Goal: Task Accomplishment & Management: Manage account settings

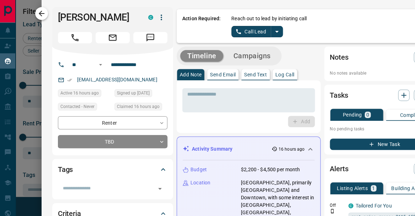
scroll to position [153, 275]
click at [43, 16] on icon "button" at bounding box center [41, 13] width 9 height 9
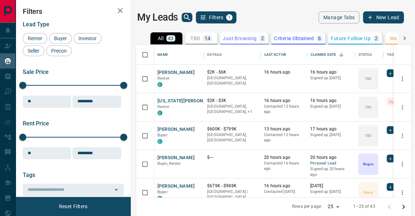
click at [118, 10] on icon "button" at bounding box center [120, 10] width 9 height 9
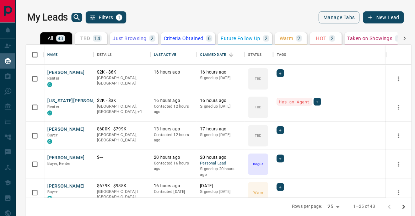
scroll to position [1, 0]
click at [51, 158] on button "[PERSON_NAME]" at bounding box center [65, 158] width 37 height 7
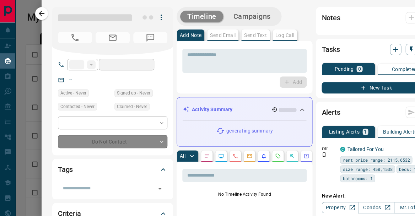
type input "**"
type input "**********"
type input "*"
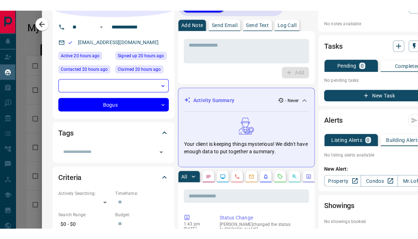
scroll to position [11, 0]
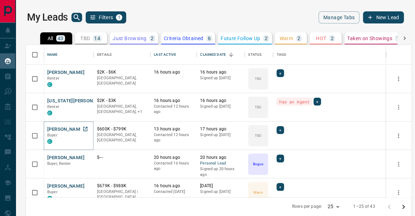
click at [61, 131] on button "[PERSON_NAME]" at bounding box center [65, 129] width 37 height 7
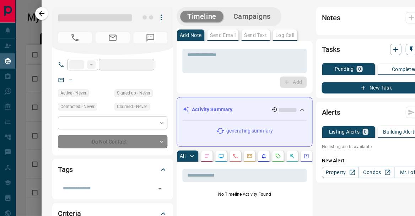
type input "**"
type input "**********"
type input "**"
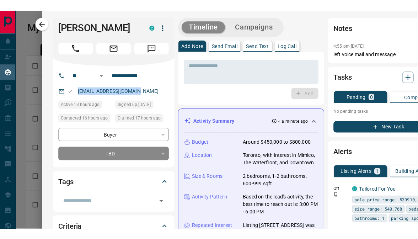
scroll to position [175, 388]
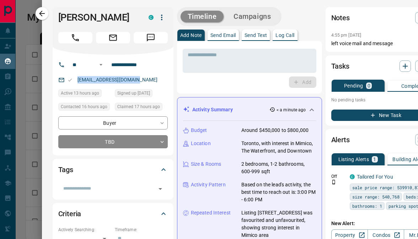
click at [350, 158] on p "Listing Alerts" at bounding box center [354, 159] width 31 height 5
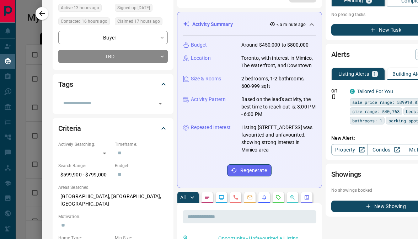
scroll to position [85, 1]
click at [375, 155] on link "Condos" at bounding box center [385, 149] width 37 height 11
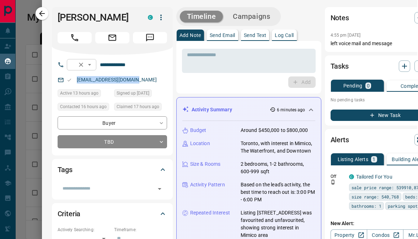
scroll to position [0, 1]
click at [81, 18] on h1 "[PERSON_NAME]" at bounding box center [98, 17] width 80 height 11
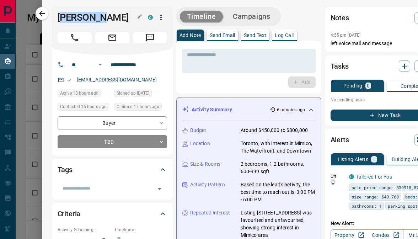
click at [81, 18] on h1 "[PERSON_NAME]" at bounding box center [98, 17] width 80 height 11
copy h1 "[PERSON_NAME]"
click at [145, 38] on button "Message" at bounding box center [150, 37] width 34 height 11
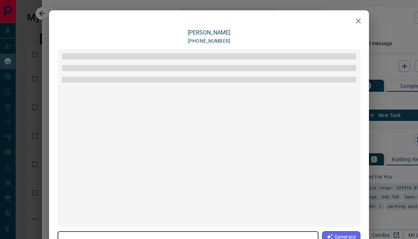
scroll to position [106, 0]
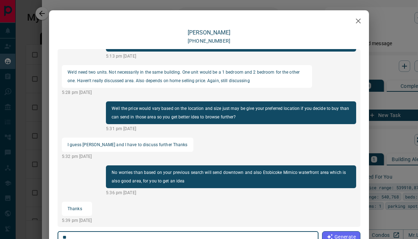
type textarea "*"
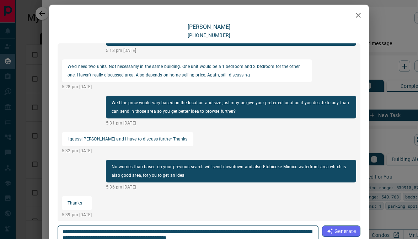
scroll to position [65, 0]
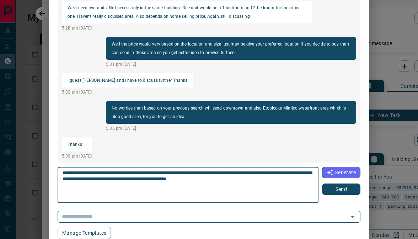
type textarea "**********"
click at [334, 184] on button "Send" at bounding box center [341, 189] width 38 height 11
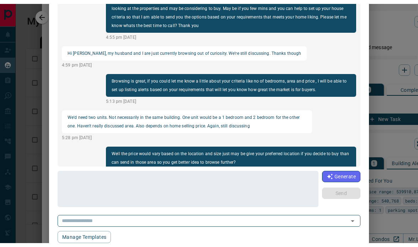
scroll to position [0, 0]
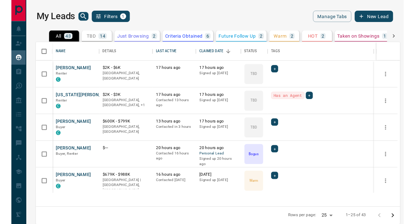
scroll to position [184, 388]
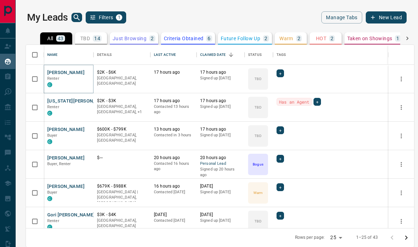
drag, startPoint x: 398, startPoint y: 246, endPoint x: 63, endPoint y: 74, distance: 376.8
click at [63, 74] on button "[PERSON_NAME]" at bounding box center [65, 72] width 37 height 7
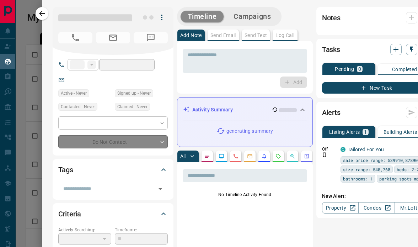
type input "**"
type input "**********"
type input "**"
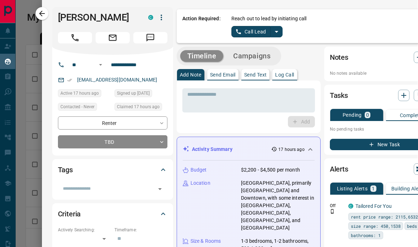
scroll to position [0, 0]
click at [258, 33] on button "Call Lead" at bounding box center [251, 31] width 39 height 11
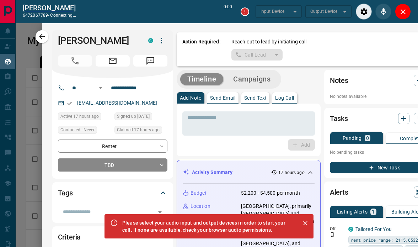
scroll to position [1, 1]
click at [406, 12] on icon "Close" at bounding box center [403, 11] width 9 height 9
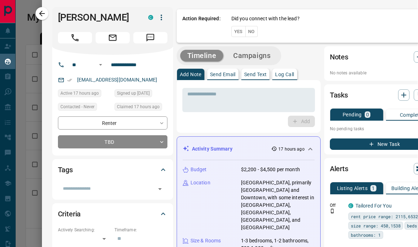
scroll to position [184, 388]
click at [238, 32] on button "Yes" at bounding box center [239, 31] width 14 height 11
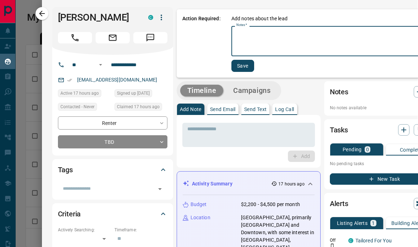
click at [259, 46] on textarea "Notes   *" at bounding box center [336, 41] width 198 height 24
type textarea "**********"
click at [244, 67] on button "Save" at bounding box center [243, 66] width 23 height 12
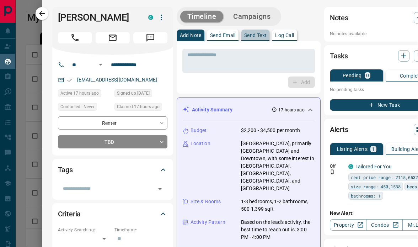
click at [251, 38] on button "Send Text" at bounding box center [255, 35] width 28 height 11
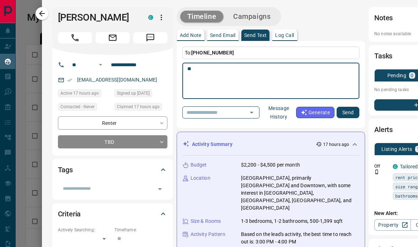
type textarea "*"
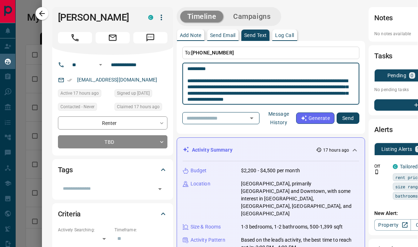
type textarea "**********"
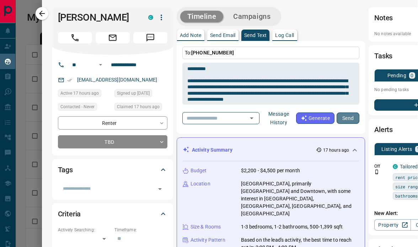
click at [351, 116] on button "Send" at bounding box center [348, 117] width 23 height 11
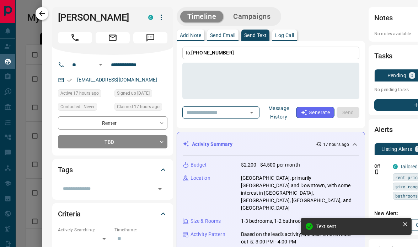
click at [46, 16] on button "button" at bounding box center [42, 13] width 13 height 13
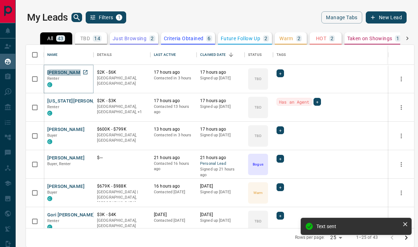
click at [58, 73] on button "[PERSON_NAME]" at bounding box center [65, 72] width 37 height 7
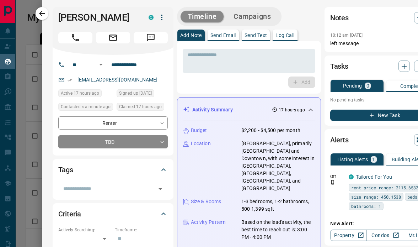
scroll to position [0, 0]
click at [156, 34] on button "Message" at bounding box center [151, 37] width 34 height 11
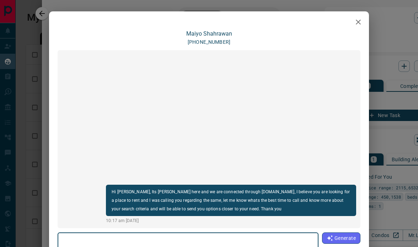
click at [361, 23] on icon "button" at bounding box center [358, 22] width 9 height 9
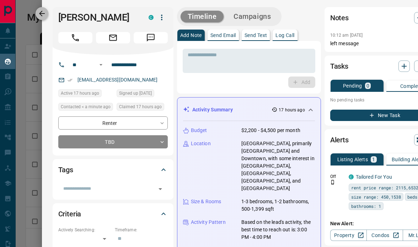
click at [46, 9] on button "button" at bounding box center [42, 13] width 13 height 13
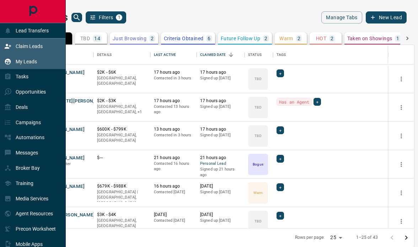
click at [24, 46] on p "Claim Leads" at bounding box center [29, 46] width 27 height 6
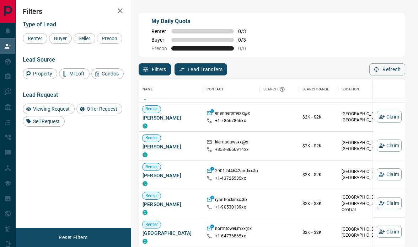
scroll to position [85, 0]
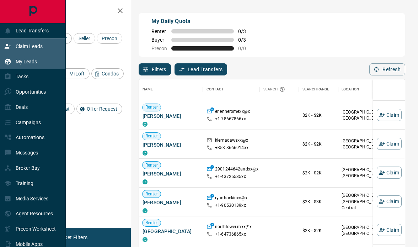
click at [31, 60] on p "My Leads" at bounding box center [26, 62] width 21 height 6
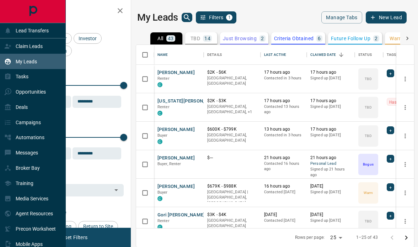
scroll to position [184, 278]
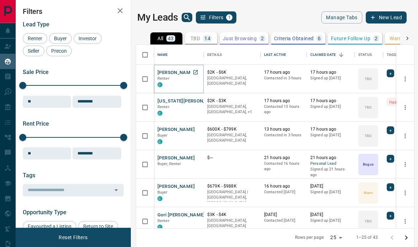
click at [168, 74] on button "[PERSON_NAME]" at bounding box center [176, 72] width 37 height 7
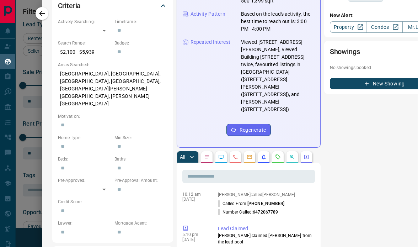
scroll to position [41, 0]
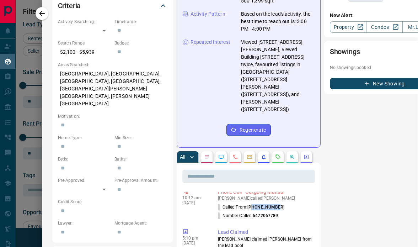
drag, startPoint x: 280, startPoint y: 175, endPoint x: 254, endPoint y: 175, distance: 26.0
click at [254, 203] on li "Called From: [PHONE_NUMBER]" at bounding box center [265, 207] width 94 height 9
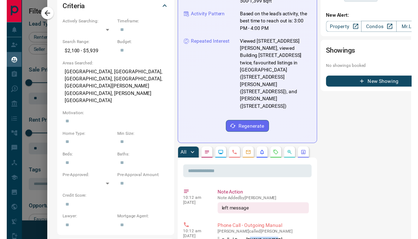
scroll to position [0, 0]
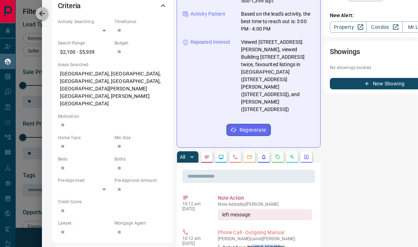
click at [44, 15] on icon "button" at bounding box center [42, 13] width 9 height 9
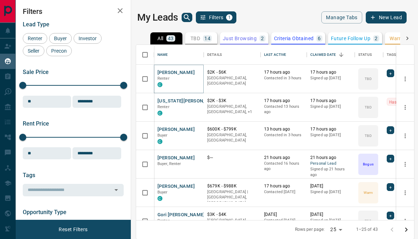
scroll to position [1, 0]
click at [169, 185] on button "[PERSON_NAME]" at bounding box center [176, 186] width 37 height 7
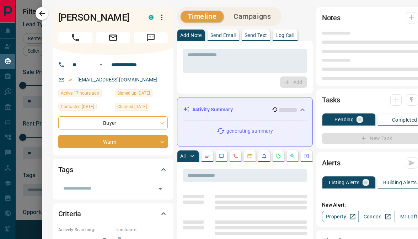
type input "**"
type input "**********"
type input "*"
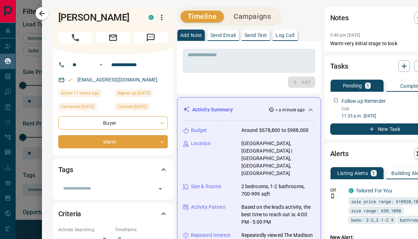
scroll to position [0, 0]
click at [47, 14] on button "button" at bounding box center [42, 13] width 13 height 13
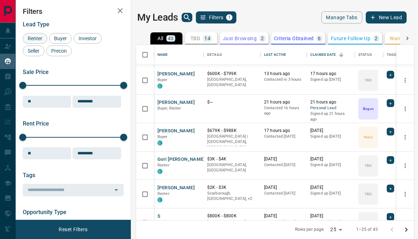
click at [36, 41] on span "Renter" at bounding box center [35, 39] width 20 height 6
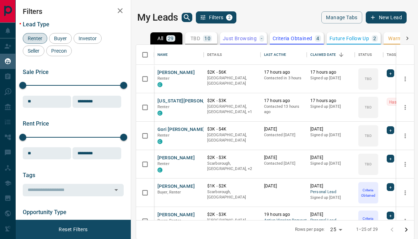
click at [121, 7] on icon "button" at bounding box center [120, 10] width 9 height 9
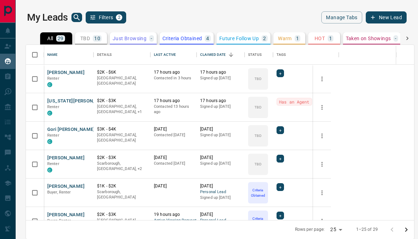
scroll to position [175, 388]
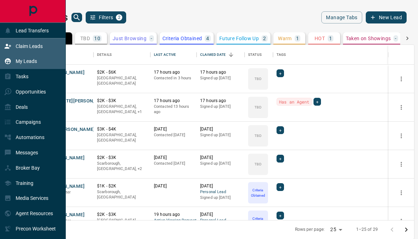
click at [21, 47] on p "Claim Leads" at bounding box center [29, 46] width 27 height 6
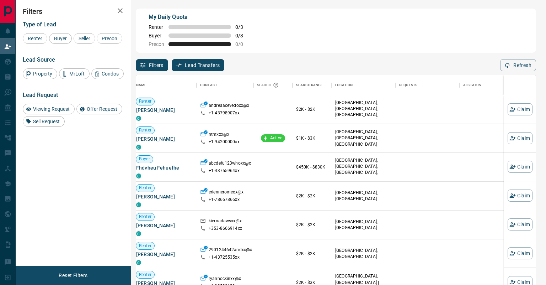
scroll to position [0, 4]
drag, startPoint x: 180, startPoint y: 77, endPoint x: 57, endPoint y: 37, distance: 129.2
click at [65, 38] on span "Buyer" at bounding box center [61, 39] width 18 height 6
click at [42, 38] on span "Renter" at bounding box center [35, 39] width 20 height 6
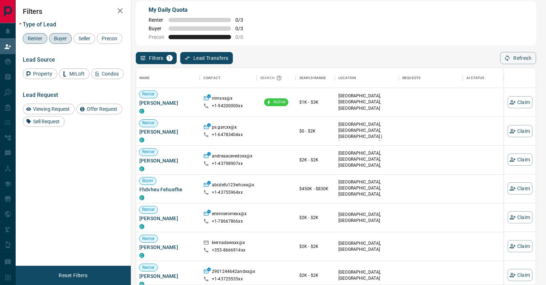
scroll to position [0, 0]
click at [45, 107] on span "Viewing Request" at bounding box center [52, 109] width 42 height 6
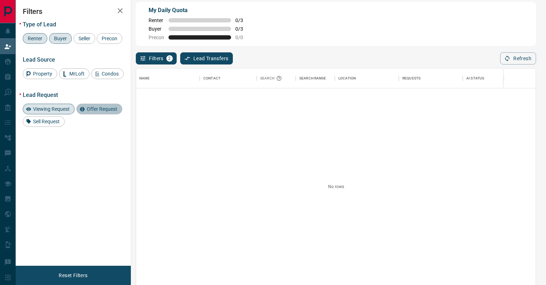
click at [84, 109] on span "Offer Request" at bounding box center [102, 109] width 36 height 6
click at [48, 104] on div "Viewing Request" at bounding box center [49, 108] width 52 height 11
click at [95, 111] on span "Offer Request" at bounding box center [102, 109] width 36 height 6
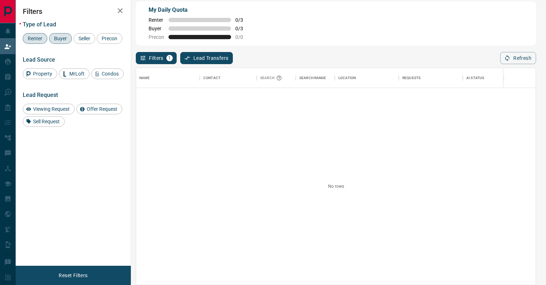
scroll to position [7, 0]
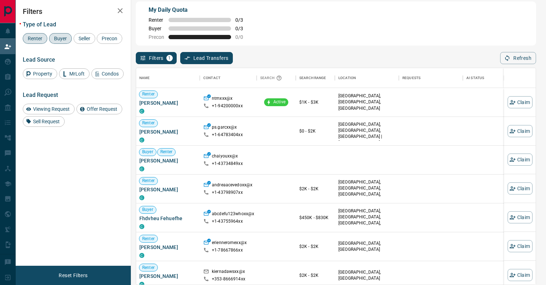
click at [41, 38] on span "Renter" at bounding box center [35, 39] width 20 height 6
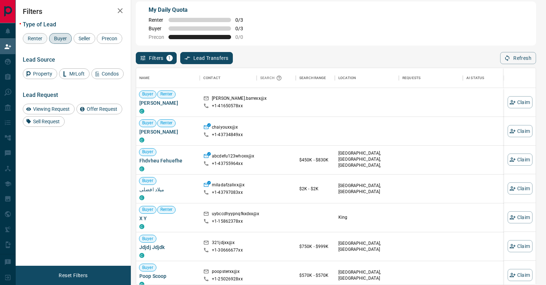
drag, startPoint x: 31, startPoint y: 40, endPoint x: 40, endPoint y: 39, distance: 9.0
click at [32, 40] on span "Renter" at bounding box center [35, 39] width 20 height 6
drag, startPoint x: 57, startPoint y: 38, endPoint x: 69, endPoint y: 41, distance: 12.0
click at [57, 38] on span "Buyer" at bounding box center [61, 39] width 18 height 6
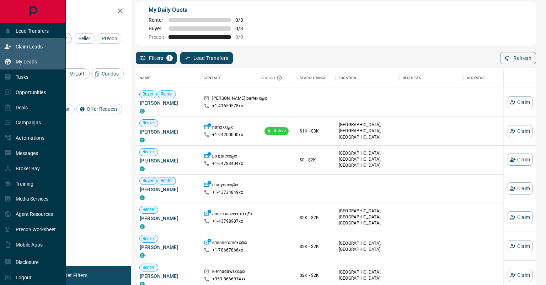
click at [25, 64] on p "My Leads" at bounding box center [26, 62] width 21 height 6
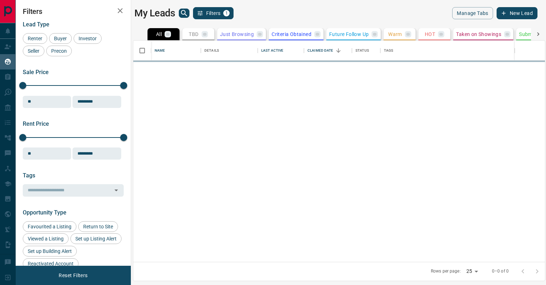
scroll to position [221, 412]
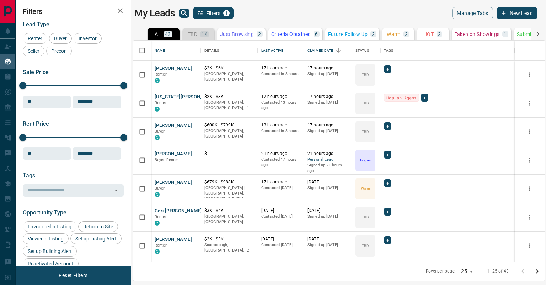
drag, startPoint x: 198, startPoint y: 32, endPoint x: 202, endPoint y: 33, distance: 4.0
click at [198, 32] on div "TBD 14" at bounding box center [198, 34] width 21 height 6
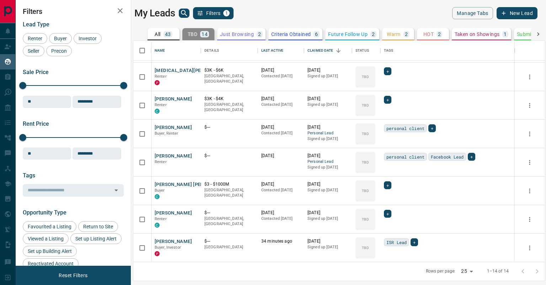
scroll to position [197, 0]
click at [163, 156] on button "[PERSON_NAME]" at bounding box center [173, 156] width 37 height 7
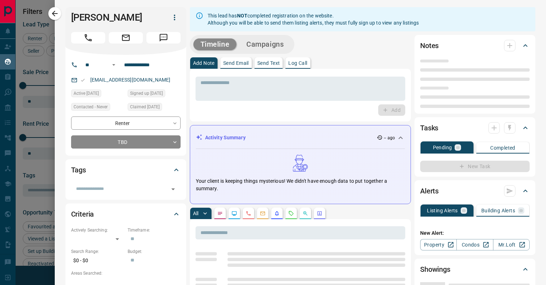
type input "**"
type input "**********"
type input "**"
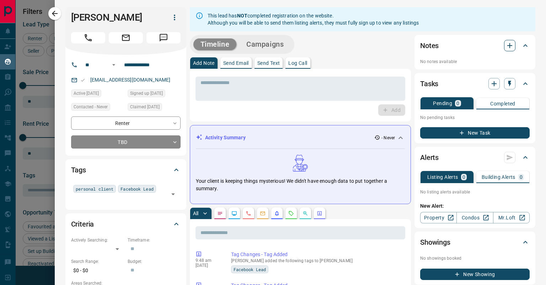
scroll to position [0, 0]
click at [60, 15] on button "button" at bounding box center [54, 13] width 13 height 13
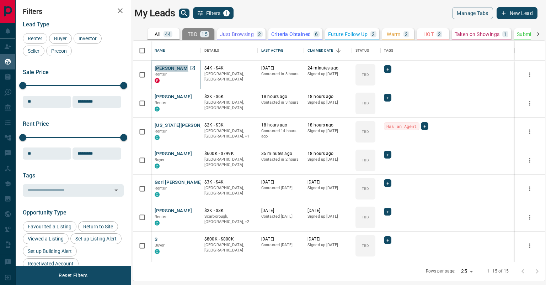
click at [174, 68] on button "[PERSON_NAME]" at bounding box center [173, 68] width 37 height 7
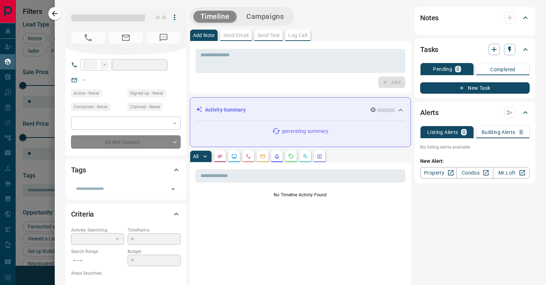
type input "**"
type input "**********"
type input "**"
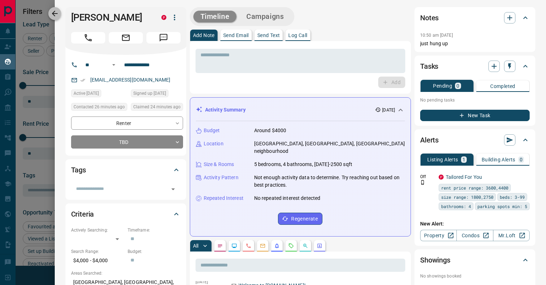
click at [57, 17] on button "button" at bounding box center [54, 13] width 13 height 13
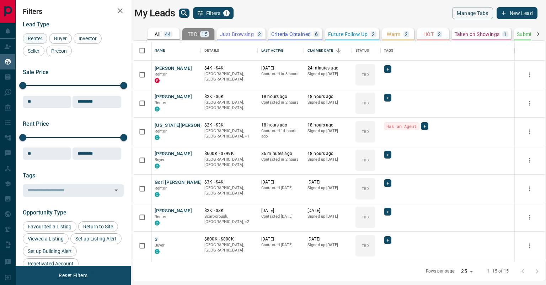
click at [43, 40] on span "Renter" at bounding box center [35, 39] width 20 height 6
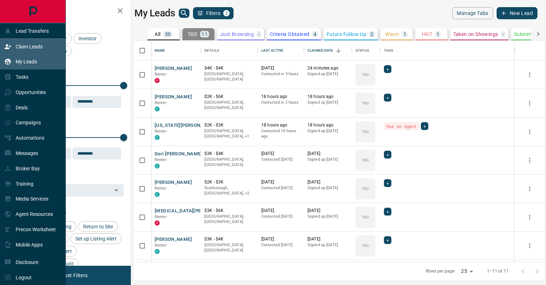
click at [23, 46] on p "Claim Leads" at bounding box center [29, 47] width 27 height 6
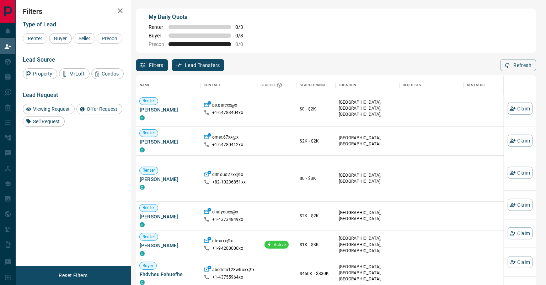
scroll to position [123, 0]
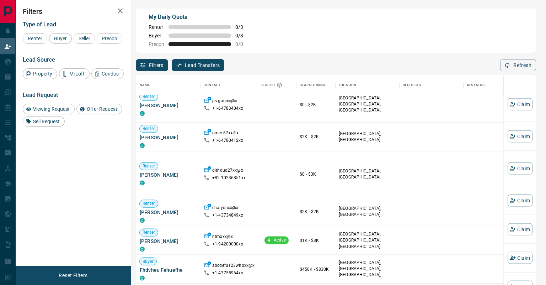
drag, startPoint x: 36, startPoint y: 75, endPoint x: 69, endPoint y: 79, distance: 33.0
click at [36, 75] on span "Property" at bounding box center [43, 74] width 24 height 6
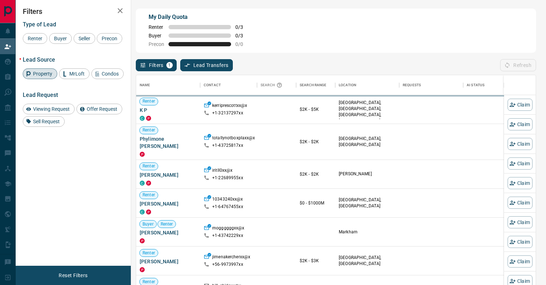
scroll to position [216, 400]
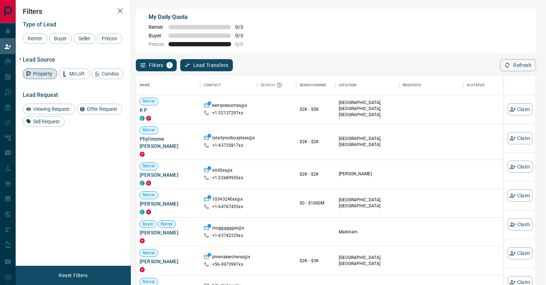
click at [39, 72] on span "Property" at bounding box center [43, 74] width 24 height 6
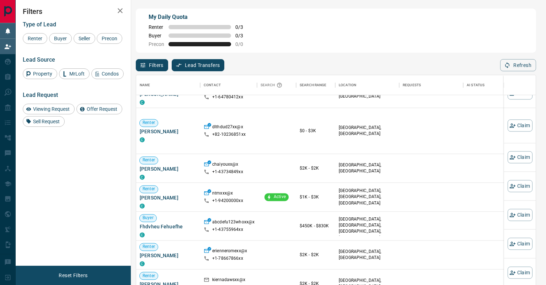
scroll to position [100, 0]
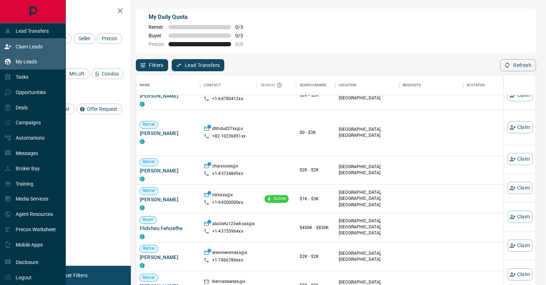
click at [27, 61] on p "My Leads" at bounding box center [26, 62] width 21 height 6
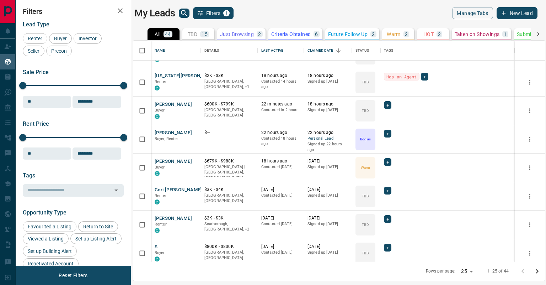
scroll to position [51, 0]
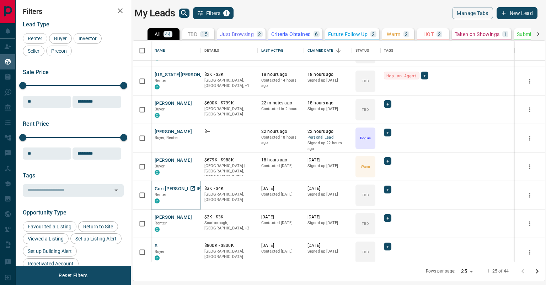
click at [163, 187] on button "Gori [PERSON_NAME]" at bounding box center [179, 188] width 48 height 7
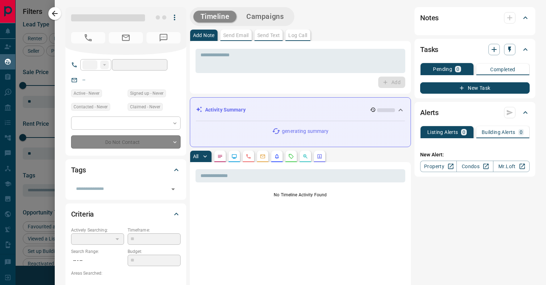
type input "**"
type input "**********"
type input "**"
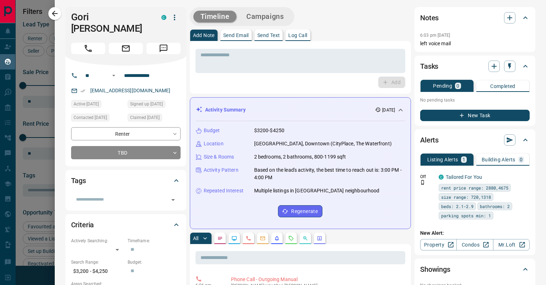
scroll to position [0, 0]
click at [57, 13] on icon "button" at bounding box center [55, 13] width 9 height 9
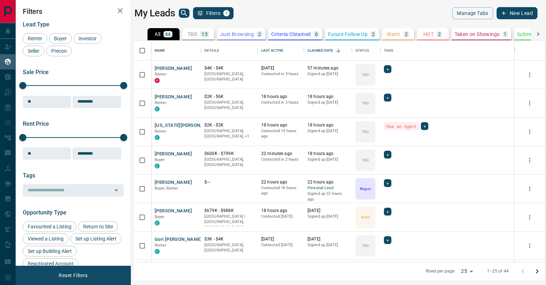
click at [415, 34] on p "Taken on Showings" at bounding box center [477, 34] width 45 height 5
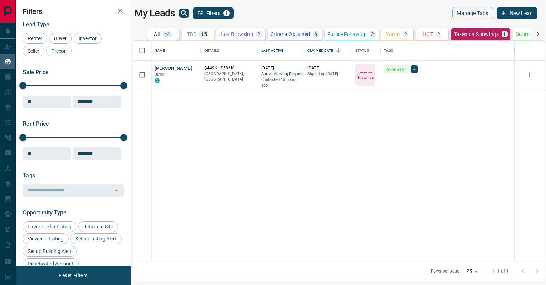
click at [122, 9] on icon "button" at bounding box center [120, 10] width 9 height 9
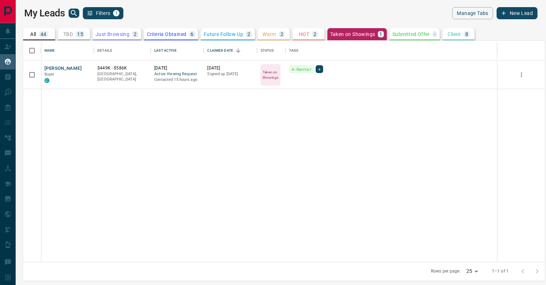
scroll to position [1, 1]
click at [115, 36] on p "Just Browsing" at bounding box center [113, 34] width 34 height 5
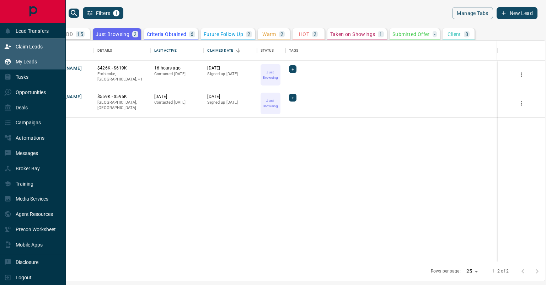
click at [24, 51] on div "Claim Leads" at bounding box center [23, 47] width 38 height 12
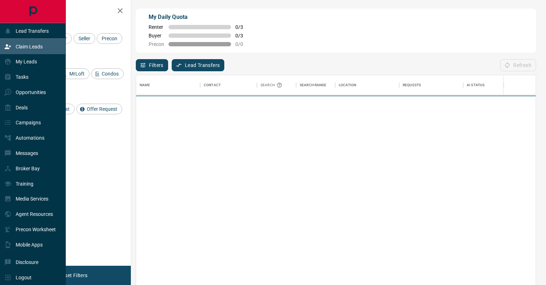
scroll to position [1, 1]
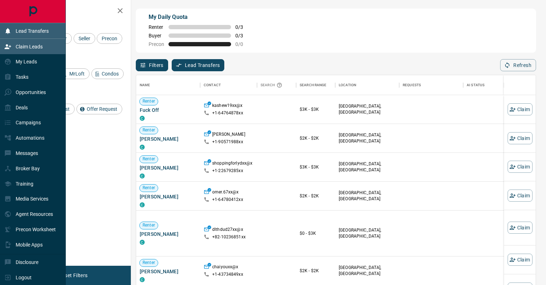
click at [39, 31] on p "Lead Transfers" at bounding box center [32, 31] width 33 height 6
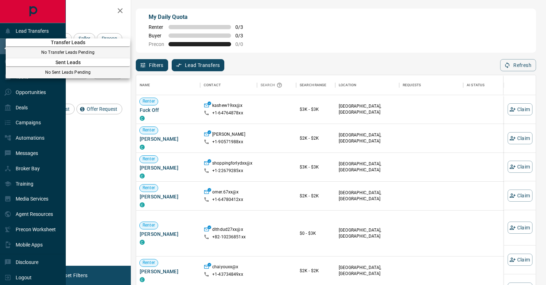
click at [332, 48] on div at bounding box center [273, 142] width 546 height 285
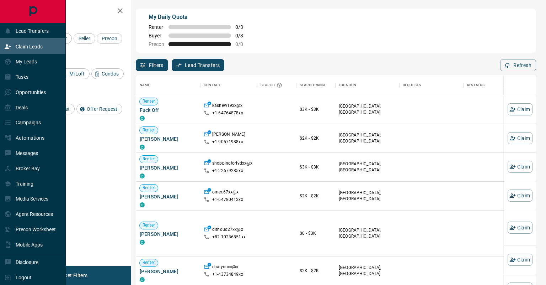
scroll to position [0, 0]
click at [36, 65] on div "My Leads" at bounding box center [33, 61] width 66 height 15
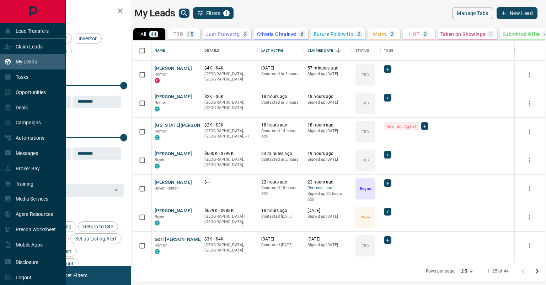
scroll to position [1, 0]
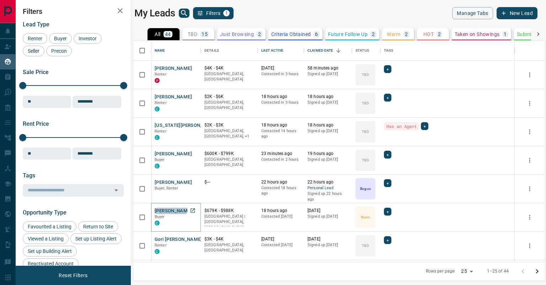
click at [170, 207] on button "[PERSON_NAME]" at bounding box center [173, 210] width 37 height 7
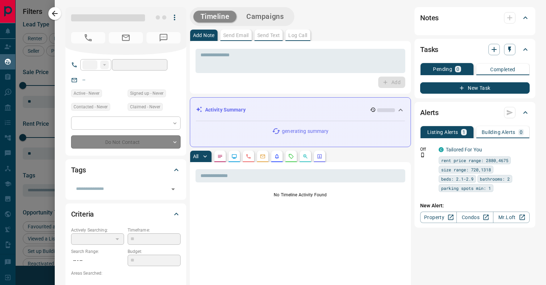
type input "**"
type input "**********"
type input "*"
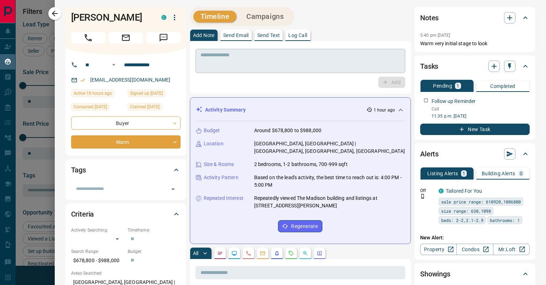
scroll to position [0, 0]
click at [271, 38] on button "Send Text" at bounding box center [269, 35] width 28 height 11
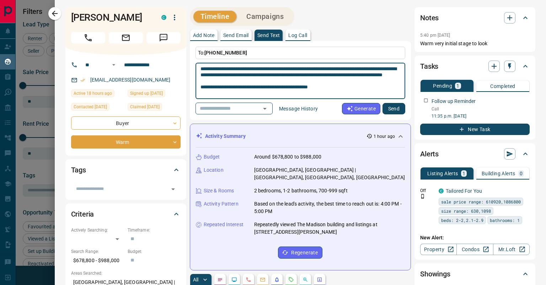
type textarea "**********"
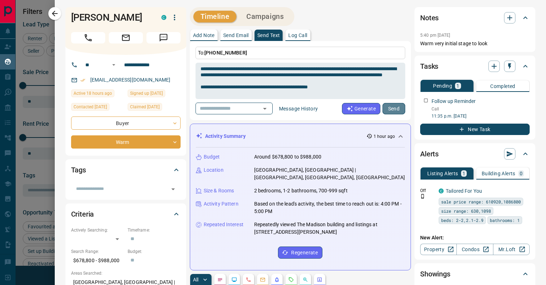
click at [397, 103] on button "Send" at bounding box center [394, 108] width 23 height 11
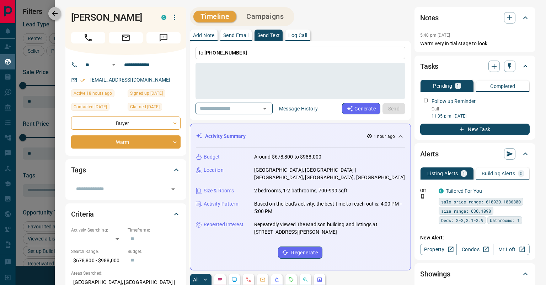
click at [58, 17] on icon "button" at bounding box center [55, 13] width 9 height 9
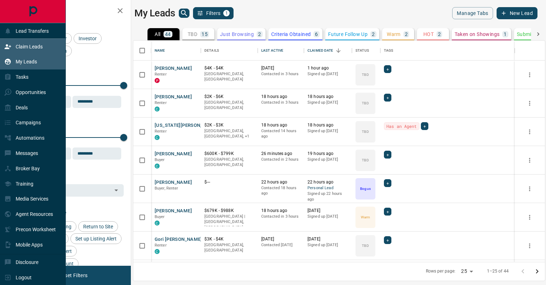
click at [30, 46] on p "Claim Leads" at bounding box center [29, 47] width 27 height 6
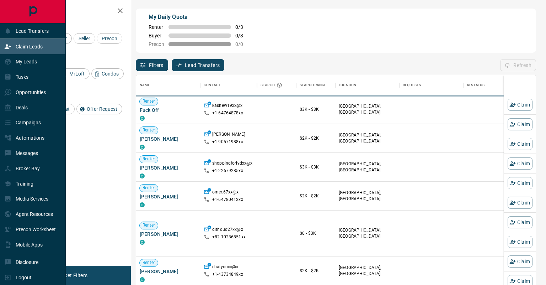
scroll to position [1, 1]
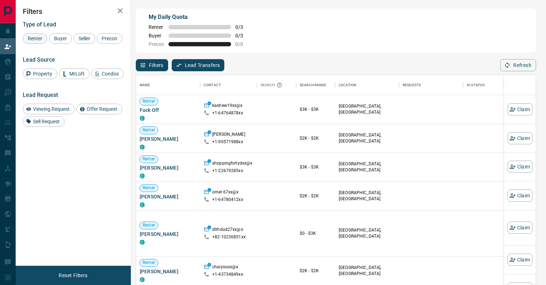
drag, startPoint x: 59, startPoint y: 37, endPoint x: 43, endPoint y: 35, distance: 15.8
click at [57, 37] on span "Buyer" at bounding box center [61, 39] width 18 height 6
click at [37, 35] on div "Renter" at bounding box center [35, 38] width 25 height 11
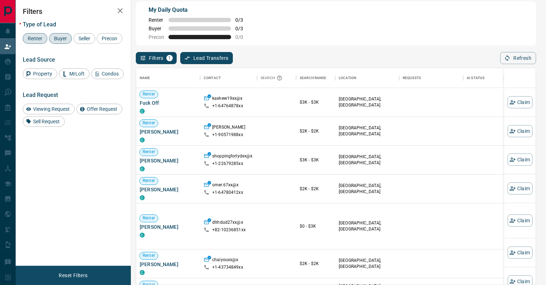
scroll to position [7, 0]
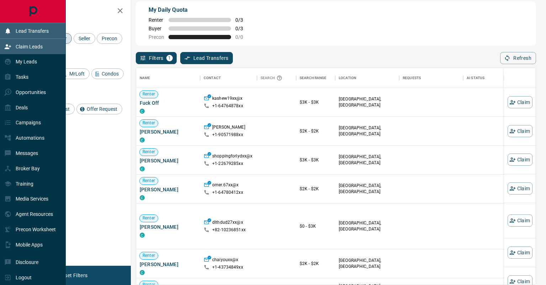
click at [27, 30] on p "Lead Transfers" at bounding box center [32, 31] width 33 height 6
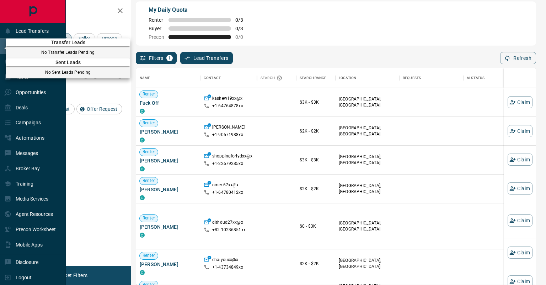
click at [58, 27] on div at bounding box center [273, 142] width 546 height 285
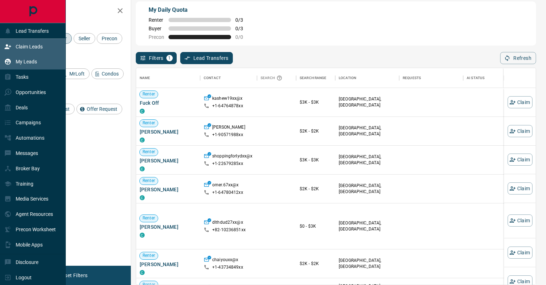
click at [30, 58] on div "My Leads" at bounding box center [20, 62] width 33 height 12
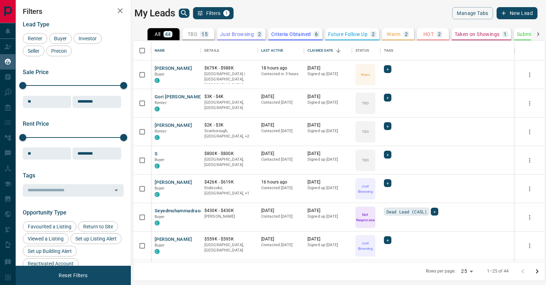
scroll to position [142, 0]
click at [171, 216] on button "[PERSON_NAME]" at bounding box center [173, 239] width 37 height 7
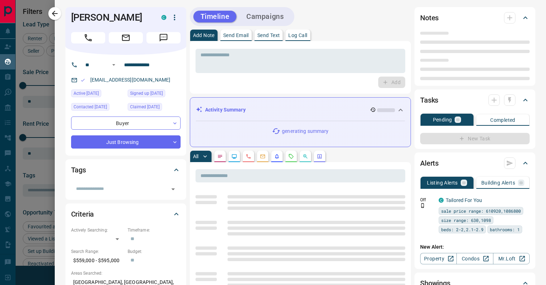
type input "**"
type input "**********"
type input "*"
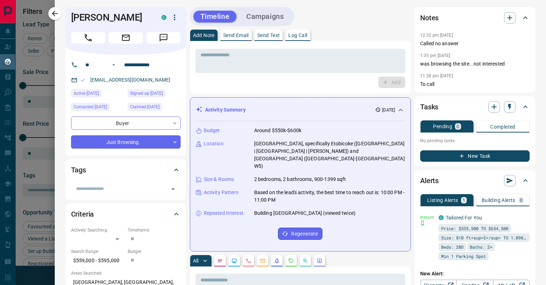
scroll to position [0, 0]
click at [134, 144] on body "Lead Transfers Claim Leads My Leads Tasks Opportunities Deals Campaigns Automat…" at bounding box center [273, 138] width 546 height 276
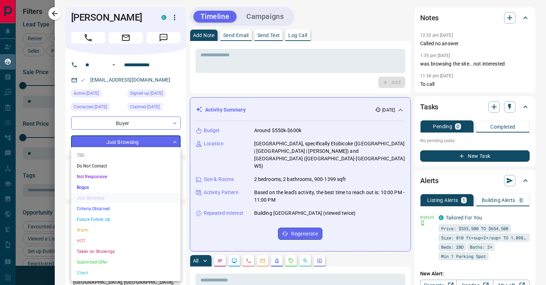
click at [114, 163] on li "Do Not Contact" at bounding box center [126, 165] width 110 height 11
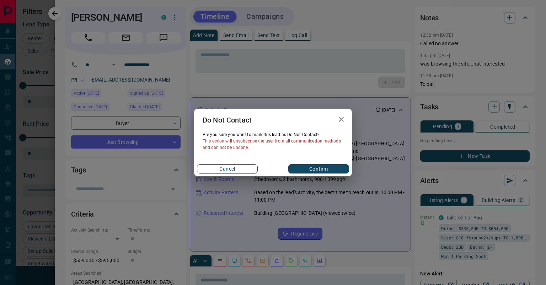
click at [231, 168] on button "Cancel" at bounding box center [227, 168] width 61 height 9
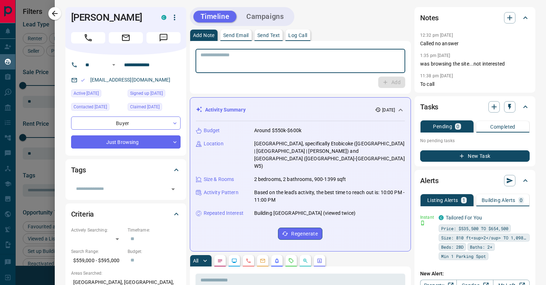
click at [287, 55] on textarea at bounding box center [301, 61] width 200 height 18
type textarea "*"
type textarea "**********"
drag, startPoint x: 389, startPoint y: 85, endPoint x: 376, endPoint y: 84, distance: 12.9
click at [389, 85] on button "Add" at bounding box center [391, 81] width 27 height 11
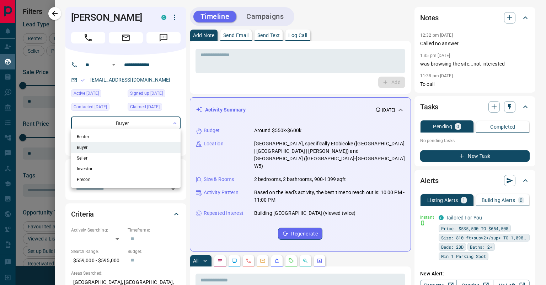
click at [132, 123] on body "Lead Transfers Claim Leads My Leads Tasks Opportunities Deals Campaigns Automat…" at bounding box center [273, 138] width 546 height 276
click at [125, 122] on div at bounding box center [273, 142] width 546 height 285
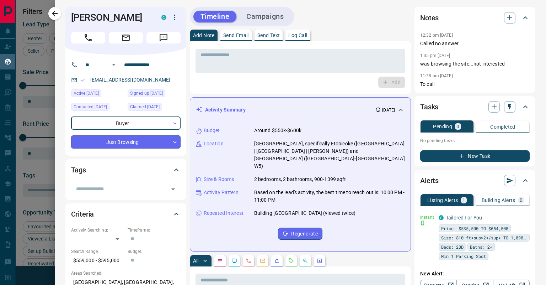
click at [121, 145] on body "Lead Transfers Claim Leads My Leads Tasks Opportunities Deals Campaigns Automat…" at bounding box center [273, 138] width 546 height 276
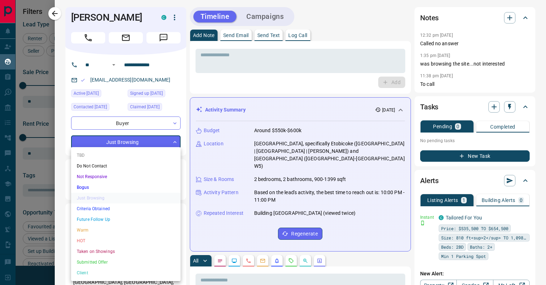
click at [104, 164] on li "Do Not Contact" at bounding box center [126, 165] width 110 height 11
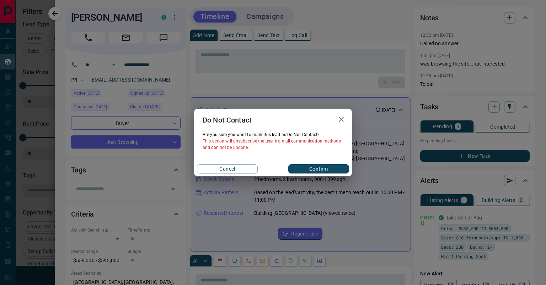
click at [319, 173] on div "Cancel Confirm" at bounding box center [273, 168] width 158 height 15
click at [319, 169] on button "Confirm" at bounding box center [318, 168] width 61 height 9
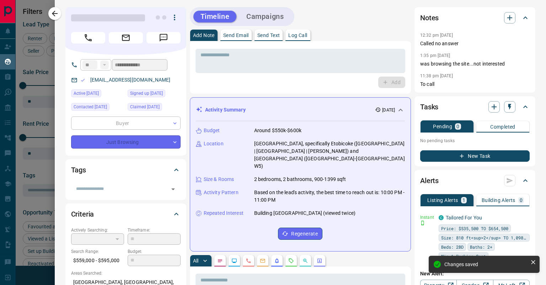
type input "*"
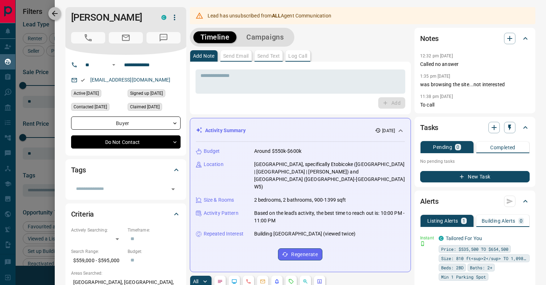
click at [54, 14] on icon "button" at bounding box center [55, 14] width 6 height 6
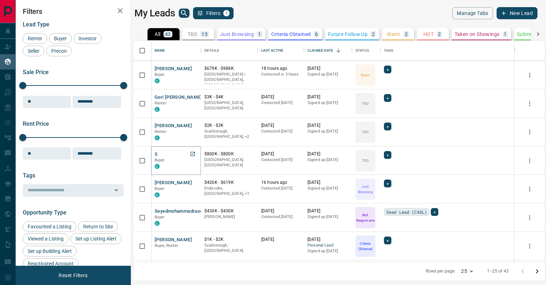
click at [155, 154] on button "S" at bounding box center [156, 154] width 3 height 7
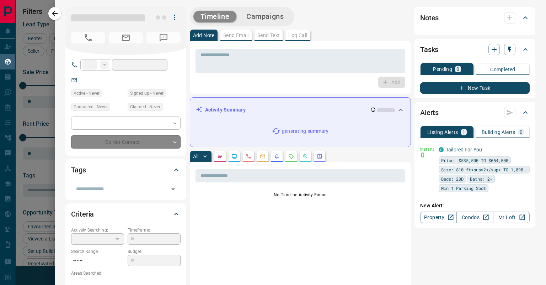
type input "**"
type input "**********"
type input "**"
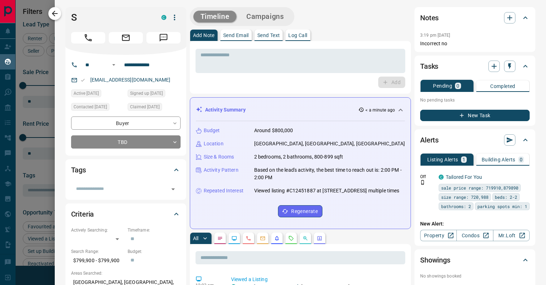
click at [58, 15] on icon "button" at bounding box center [55, 13] width 9 height 9
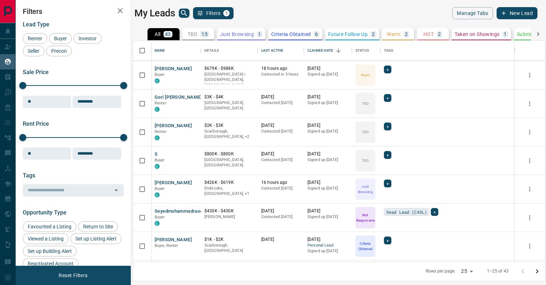
click at [415, 33] on icon at bounding box center [538, 34] width 7 height 7
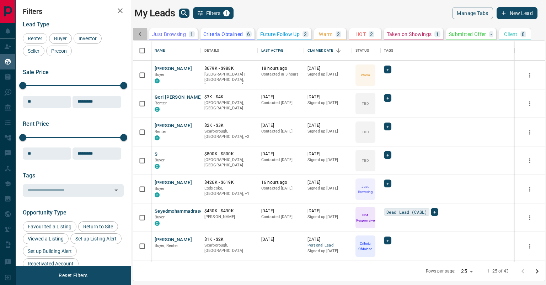
click at [141, 32] on icon at bounding box center [140, 34] width 7 height 7
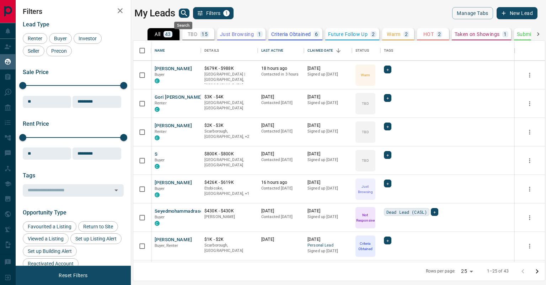
click at [184, 12] on icon "search button" at bounding box center [184, 13] width 9 height 9
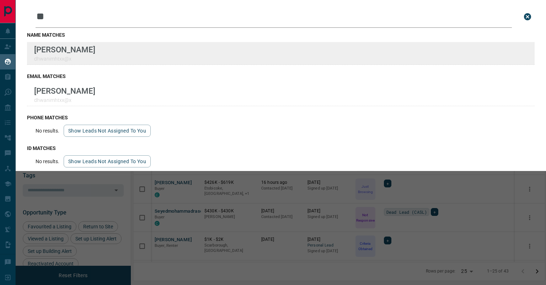
type input "**"
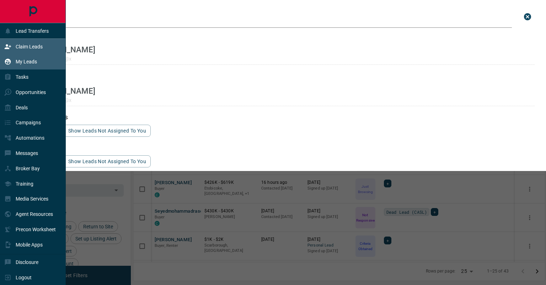
click at [26, 44] on p "Claim Leads" at bounding box center [29, 47] width 27 height 6
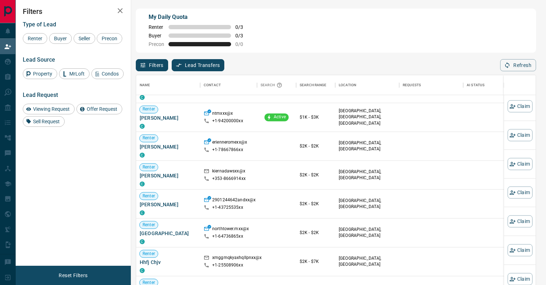
scroll to position [218, 0]
